Goal: Find specific page/section: Find specific page/section

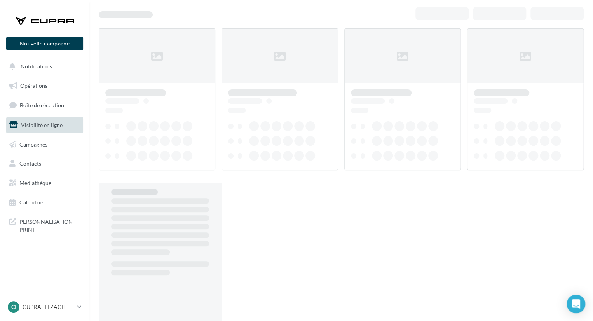
scroll to position [12, 0]
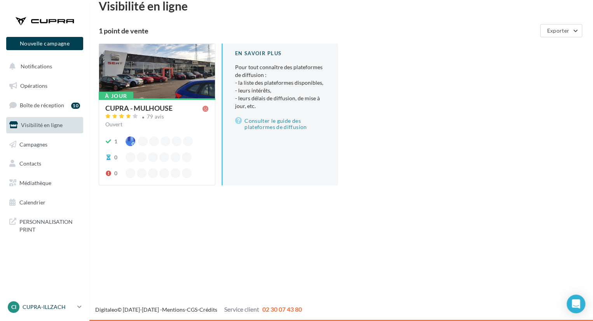
click at [30, 313] on link "CI CUPRA-ILLZACH cupra_mulhouse" at bounding box center [44, 307] width 77 height 15
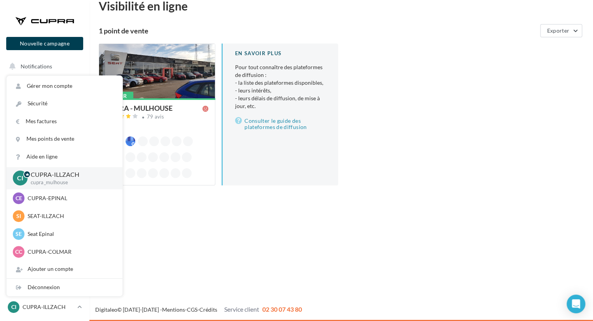
click at [247, 234] on div "Nouvelle campagne Nouvelle campagne Notifications Opérations Boîte de réception…" at bounding box center [296, 160] width 593 height 321
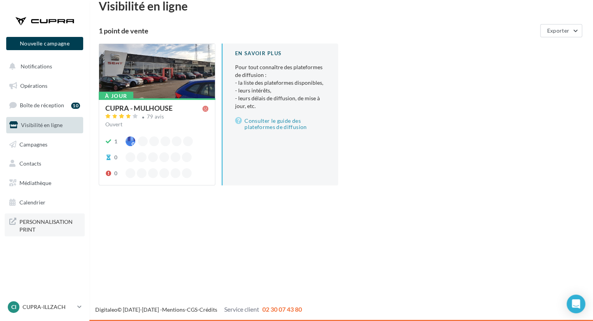
click at [34, 227] on span "PERSONNALISATION PRINT" at bounding box center [49, 224] width 61 height 17
click at [39, 223] on span "PERSONNALISATION PRINT" at bounding box center [49, 224] width 61 height 17
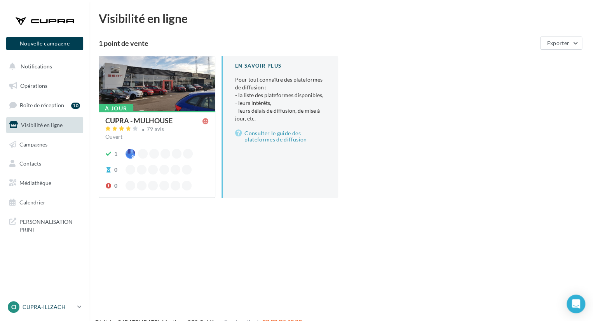
click at [32, 307] on p "CUPRA-ILLZACH" at bounding box center [49, 307] width 52 height 8
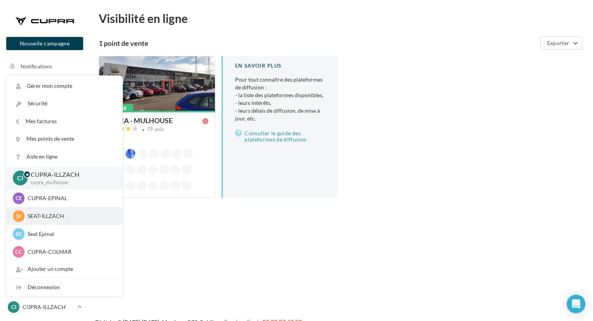
click at [43, 215] on p "SEAT-ILLZACH" at bounding box center [70, 216] width 85 height 8
